Goal: Information Seeking & Learning: Learn about a topic

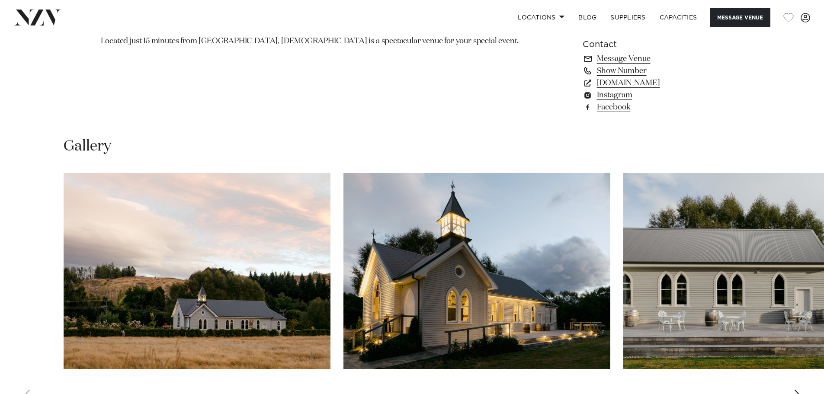
scroll to position [822, 0]
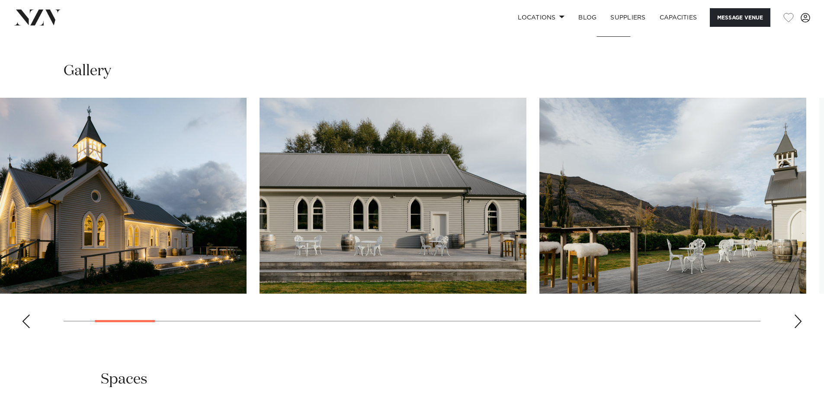
click at [145, 281] on img "2 / 29" at bounding box center [113, 196] width 267 height 196
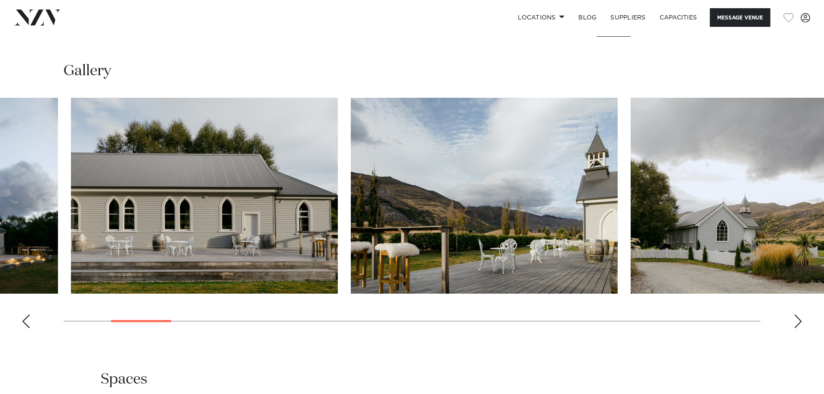
click at [262, 254] on img "3 / 29" at bounding box center [204, 196] width 267 height 196
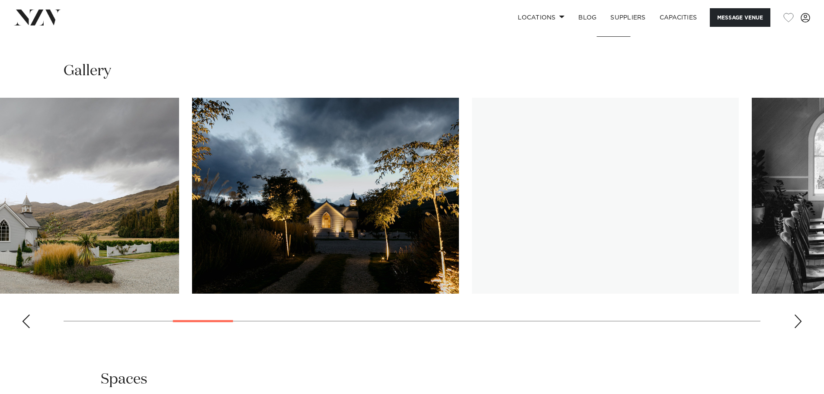
click at [192, 220] on img "6 / 29" at bounding box center [325, 196] width 267 height 196
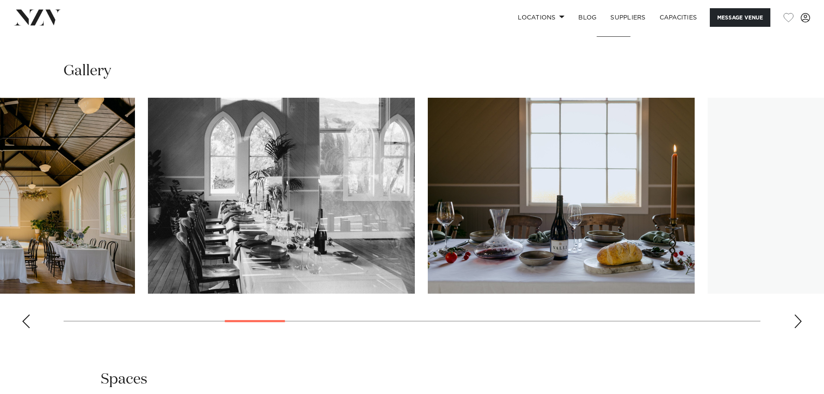
click at [61, 204] on img "7 / 29" at bounding box center [1, 196] width 267 height 196
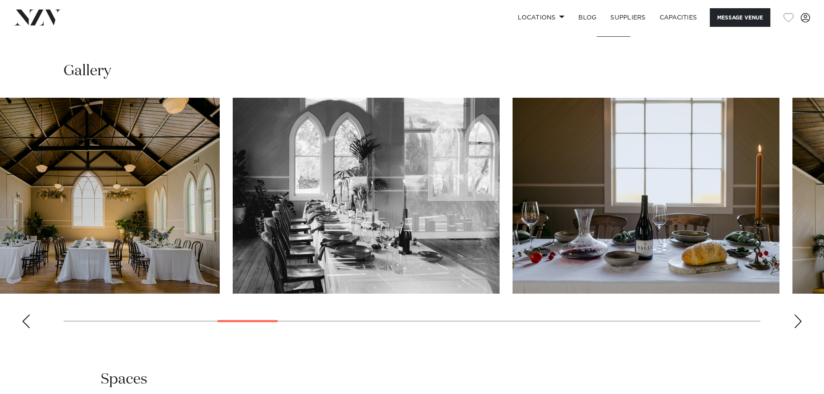
click at [88, 226] on img "7 / 29" at bounding box center [86, 196] width 267 height 196
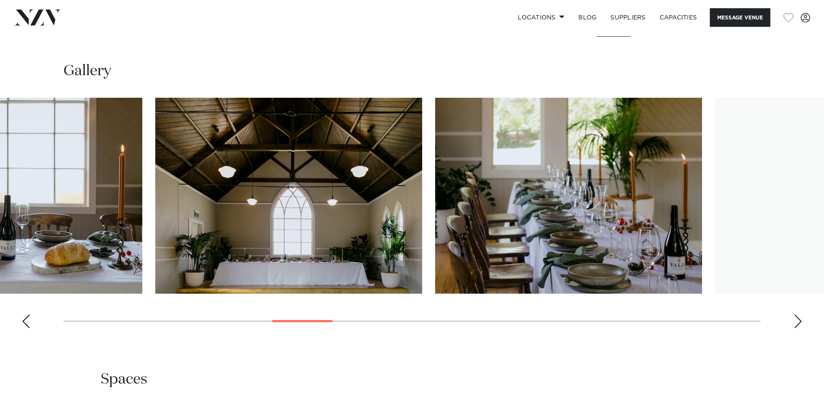
click at [96, 222] on img "9 / 29" at bounding box center [8, 196] width 267 height 196
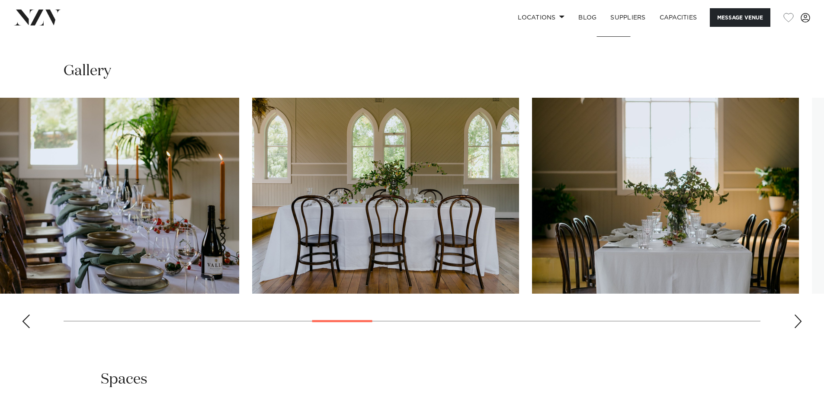
click at [137, 250] on img "11 / 29" at bounding box center [105, 196] width 267 height 196
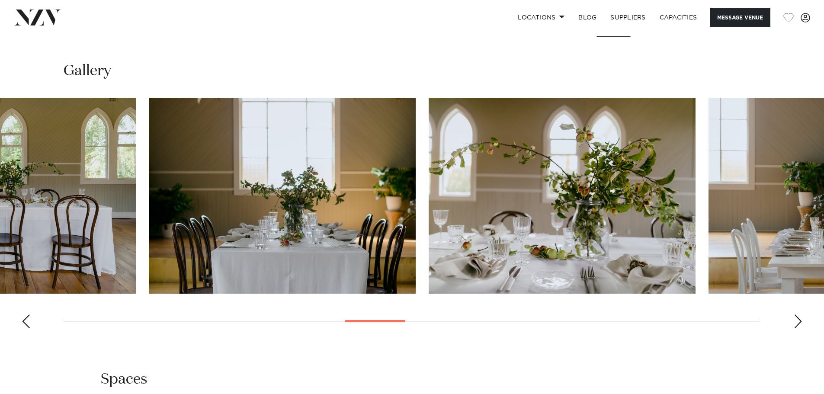
click at [70, 285] on img "12 / 29" at bounding box center [2, 196] width 267 height 196
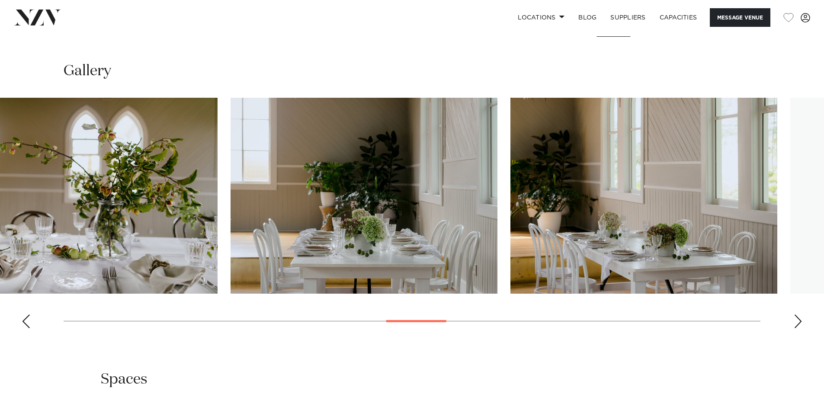
click at [0, 323] on swiper-container at bounding box center [412, 217] width 824 height 238
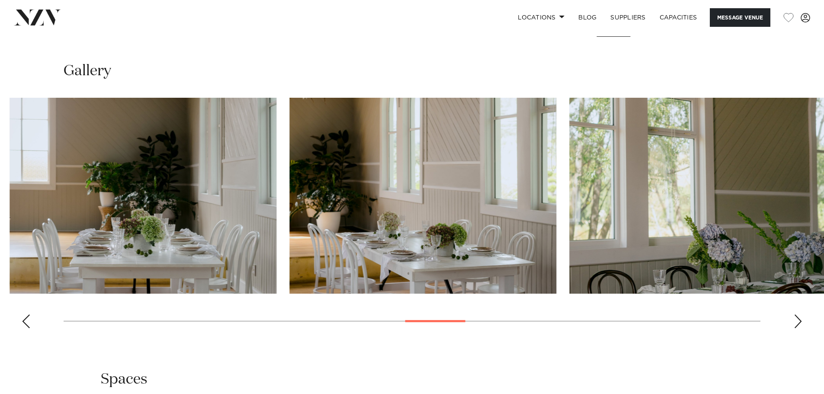
click at [455, 308] on swiper-container at bounding box center [412, 217] width 824 height 238
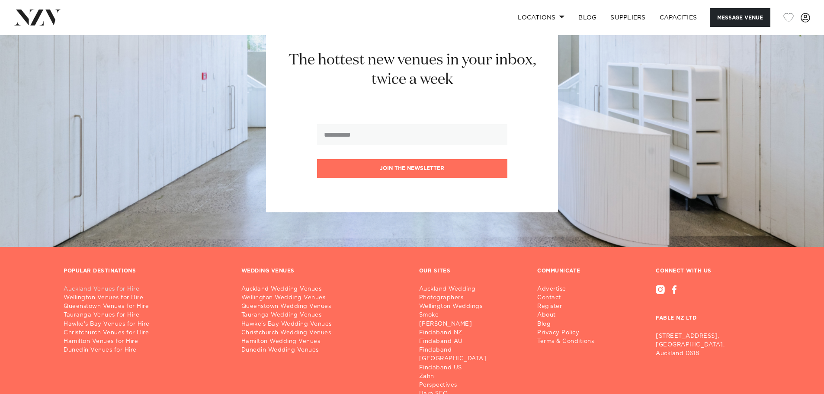
scroll to position [1413, 0]
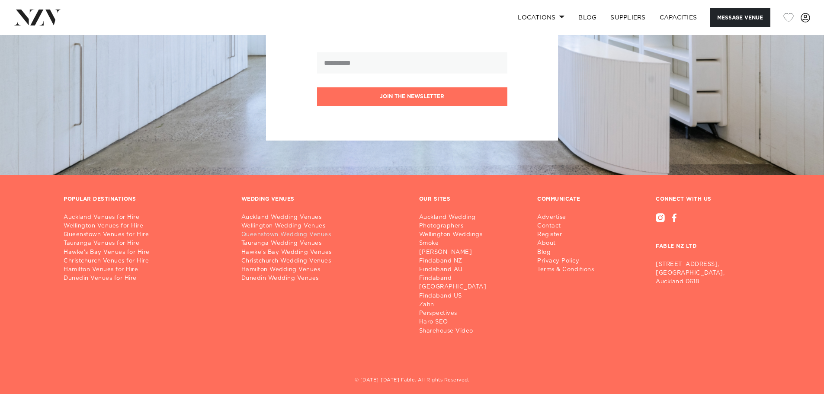
click at [271, 235] on link "Queenstown Wedding Venues" at bounding box center [323, 235] width 164 height 9
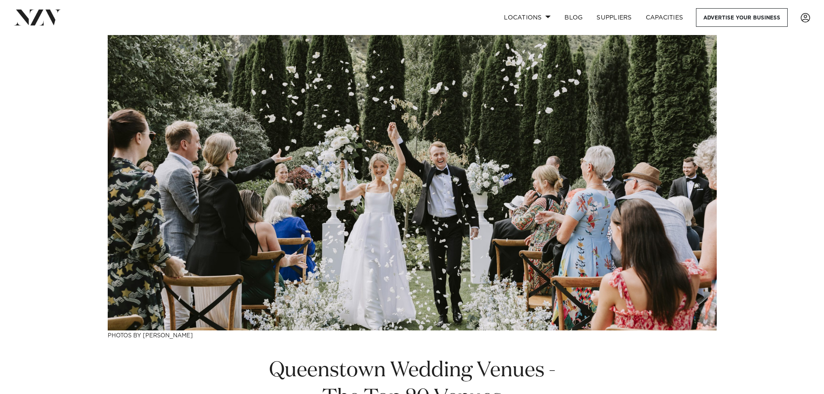
click at [41, 23] on img at bounding box center [37, 18] width 47 height 16
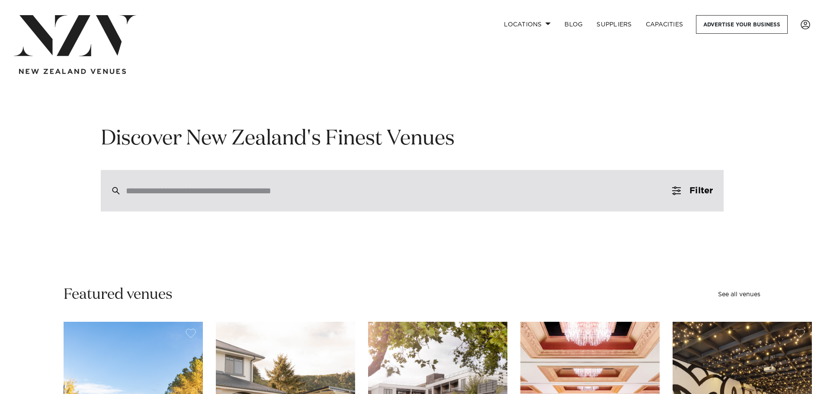
click at [185, 205] on div at bounding box center [412, 191] width 623 height 42
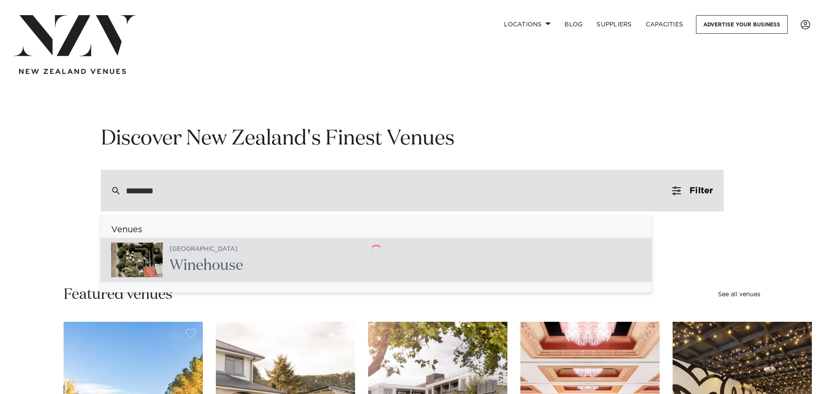
type input "*********"
click at [188, 258] on h2 "Winehouse" at bounding box center [207, 265] width 74 height 19
type input "**********"
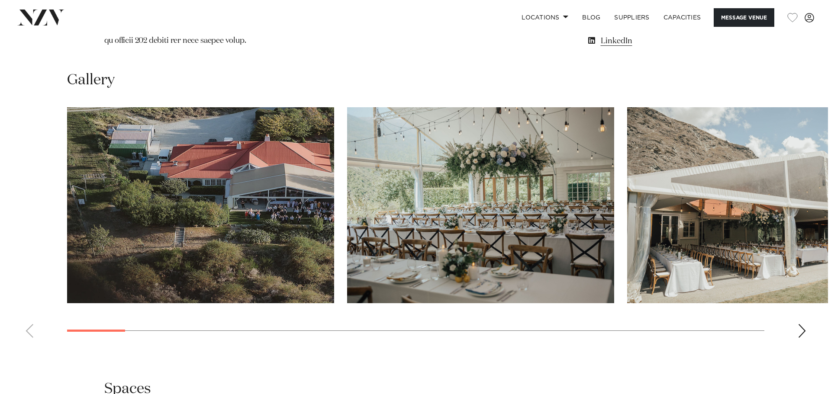
scroll to position [866, 0]
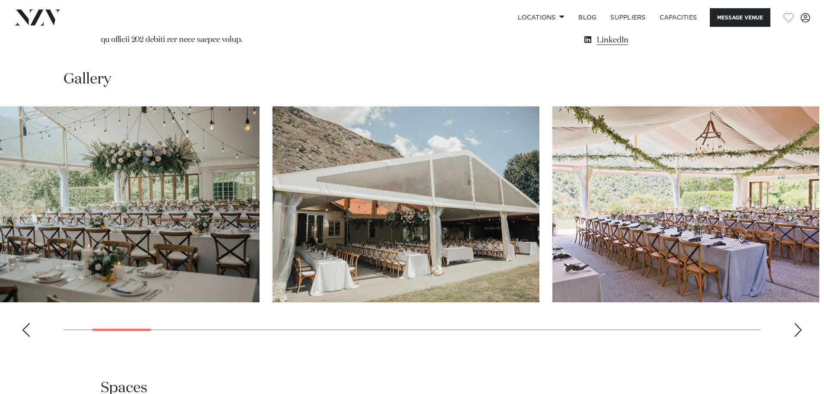
click at [64, 205] on img "2 / 30" at bounding box center [126, 204] width 267 height 196
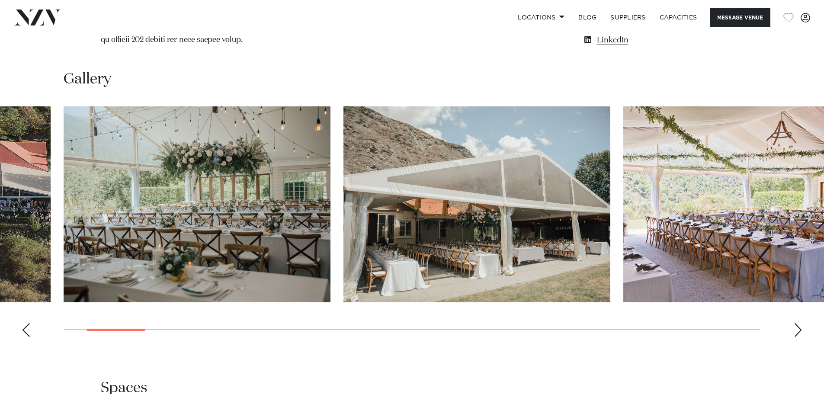
click at [219, 156] on img "2 / 30" at bounding box center [197, 204] width 267 height 196
